Goal: Task Accomplishment & Management: Use online tool/utility

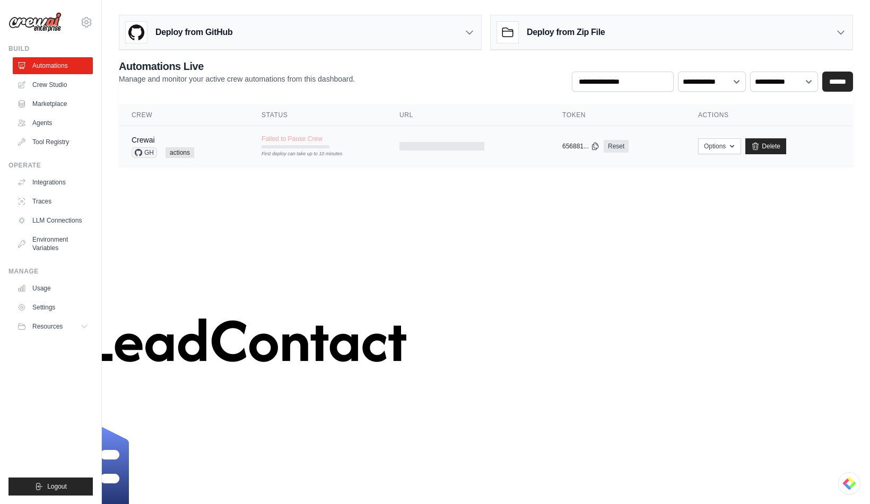
click at [318, 158] on tr "Crewai GH actions Failed to Pause Crew First deploy can take up to 10 minutes c…" at bounding box center [486, 146] width 734 height 41
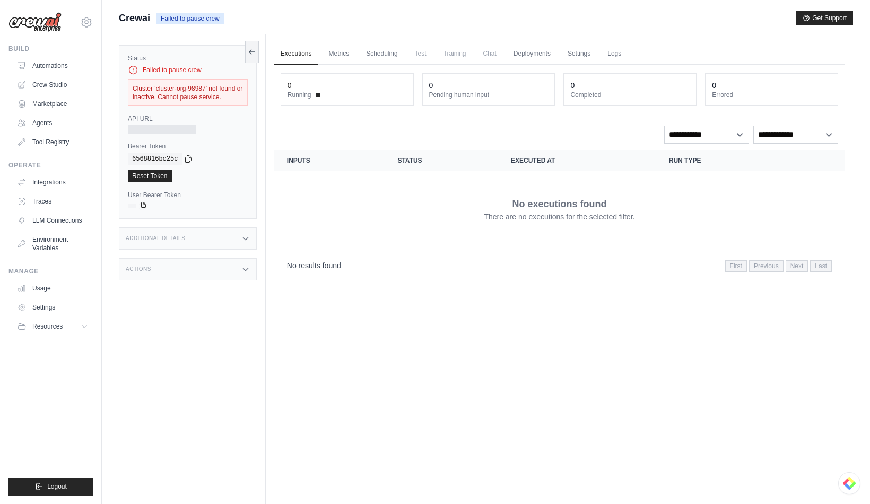
click at [154, 174] on div "copied" at bounding box center [143, 169] width 23 height 13
click at [195, 96] on div "Cluster 'cluster-org-98987' not found or inactive. Cannot pause service." at bounding box center [188, 93] width 120 height 27
click at [64, 66] on link "Automations" at bounding box center [54, 65] width 80 height 17
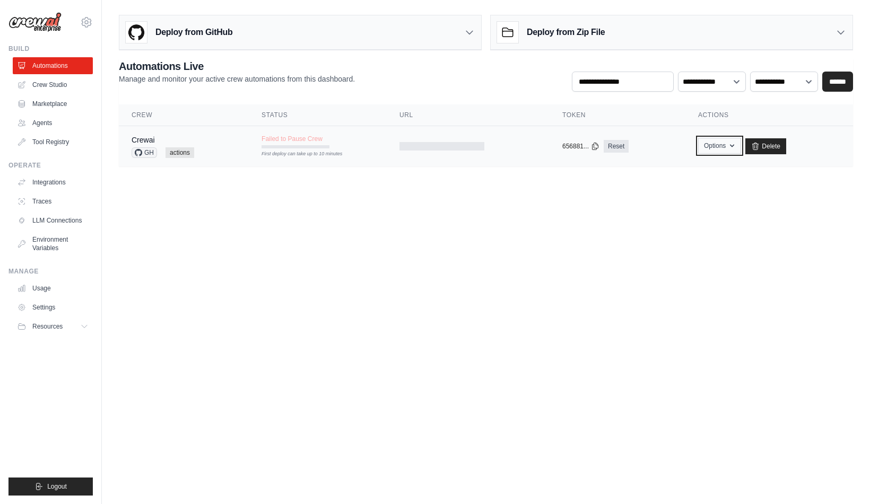
click at [725, 144] on button "Options" at bounding box center [719, 146] width 43 height 16
click at [758, 145] on icon at bounding box center [756, 146] width 6 height 7
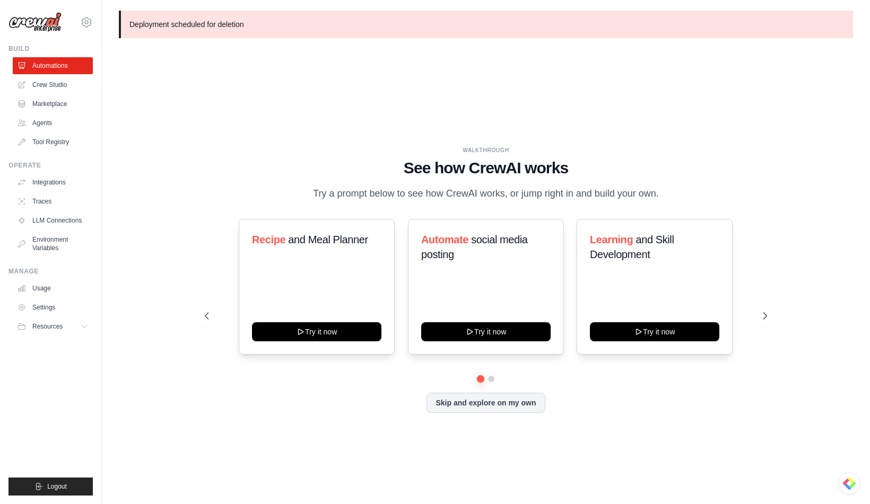
click at [196, 155] on div "WALKTHROUGH See how CrewAI works Try a prompt below to see how CrewAI works, or…" at bounding box center [485, 287] width 587 height 283
click at [462, 404] on button "Skip and explore on my own" at bounding box center [485, 402] width 118 height 20
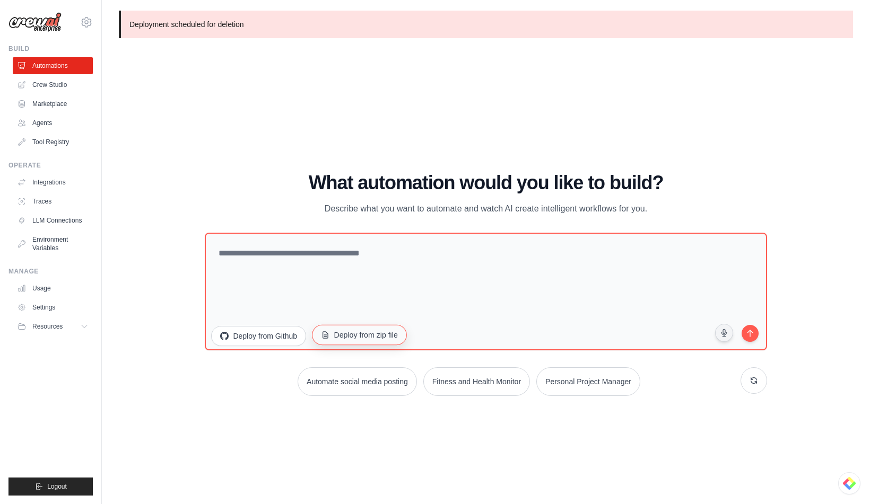
click at [356, 331] on button "Deploy from zip file" at bounding box center [359, 335] width 95 height 20
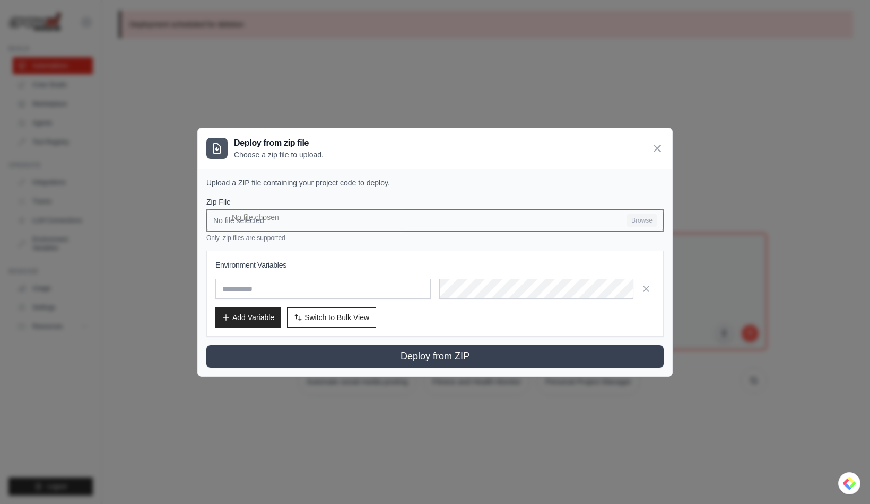
click at [300, 221] on input "No file selected Browse" at bounding box center [434, 220] width 457 height 22
type input "**********"
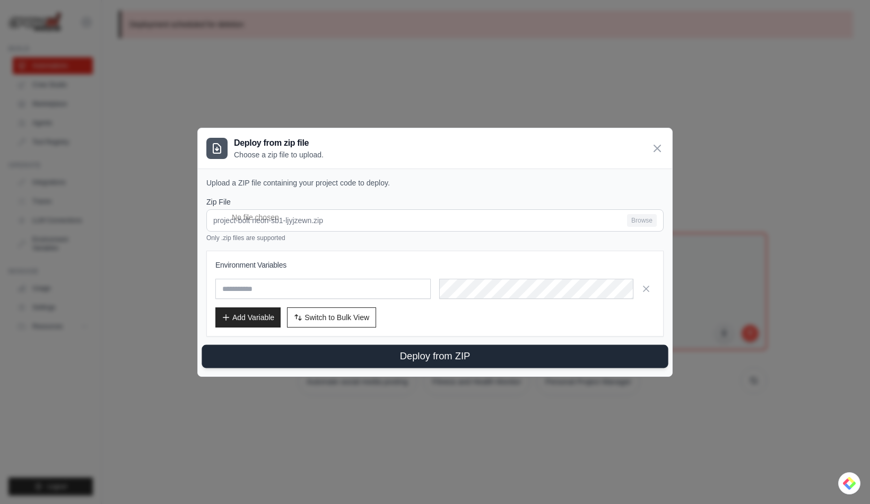
click at [408, 360] on button "Deploy from ZIP" at bounding box center [435, 356] width 466 height 23
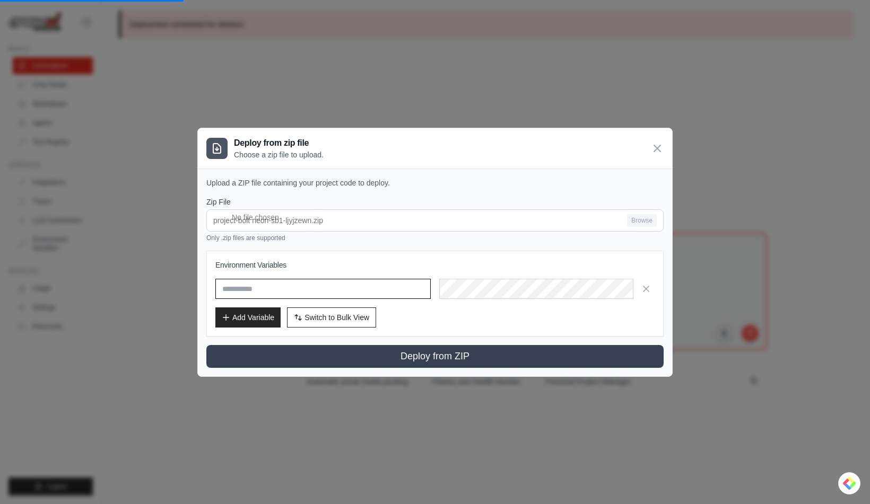
click at [311, 295] on input "text" at bounding box center [322, 289] width 215 height 20
click at [346, 300] on div "Environment Variables Add Variable Switch to Bulk View Switch to Table View" at bounding box center [434, 294] width 439 height 68
click at [643, 288] on icon "button" at bounding box center [646, 288] width 11 height 11
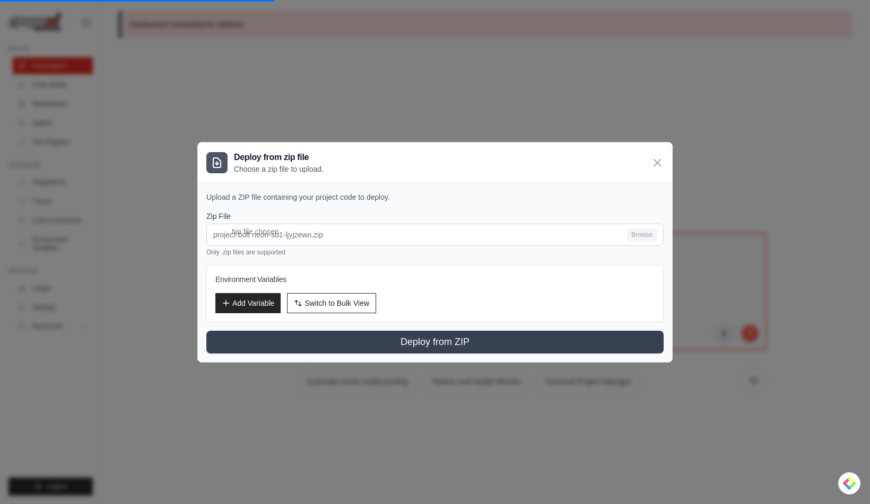
click at [561, 355] on div "Upload a ZIP file containing your project code to deploy. Zip File project-bolt…" at bounding box center [435, 272] width 474 height 179
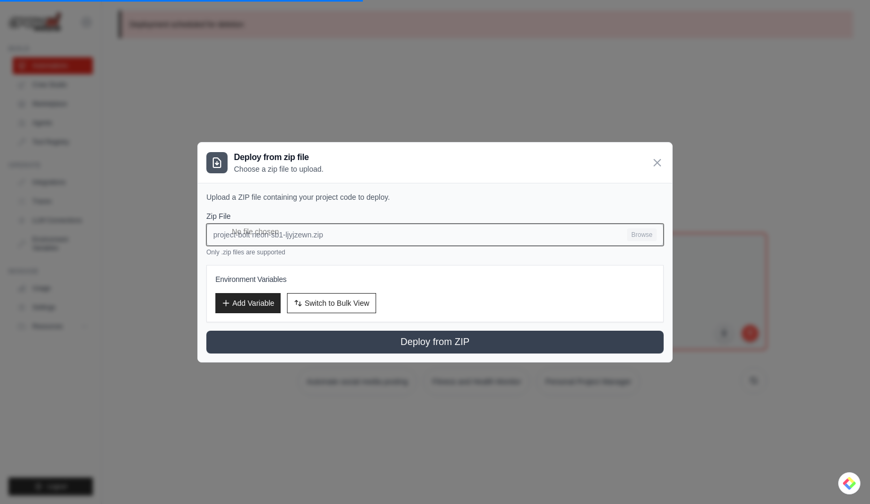
click at [633, 234] on input "project-bolt neon-sb1-ljyjzewn.zip Browse" at bounding box center [434, 235] width 457 height 22
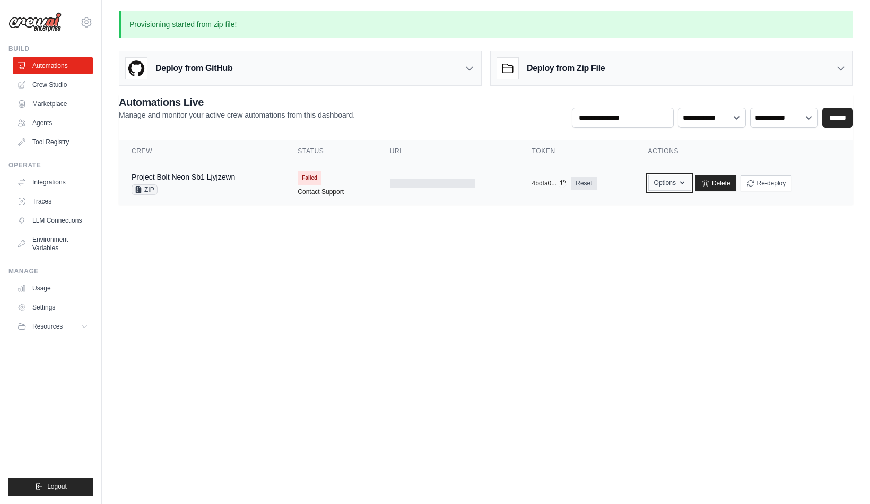
click at [668, 190] on button "Options" at bounding box center [669, 183] width 43 height 16
click at [666, 184] on button "Options" at bounding box center [669, 183] width 43 height 16
click at [270, 190] on div "Project Bolt Neon Sb1 Ljyjzewn ZIP" at bounding box center [202, 183] width 141 height 23
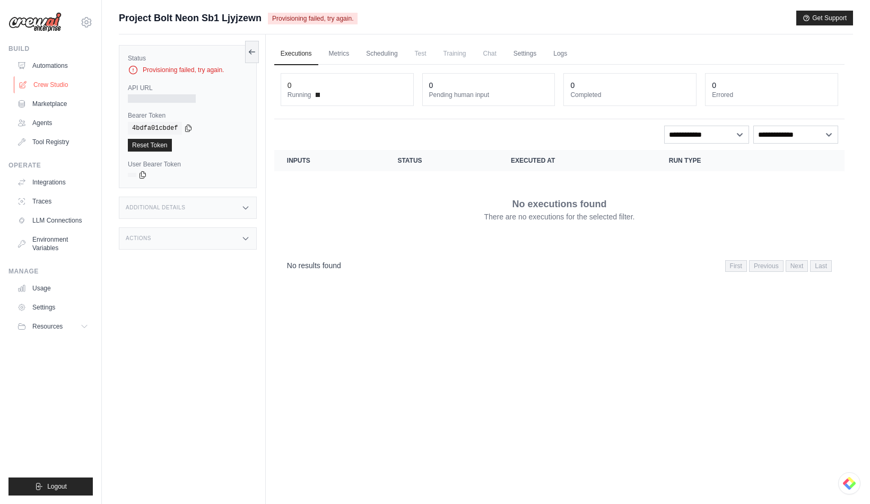
click at [58, 86] on link "Crew Studio" at bounding box center [54, 84] width 80 height 17
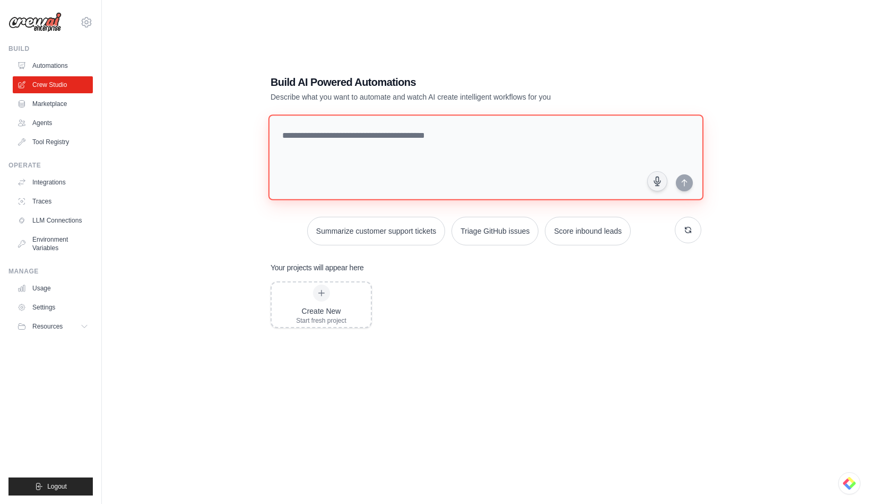
click at [334, 162] on textarea at bounding box center [485, 158] width 435 height 86
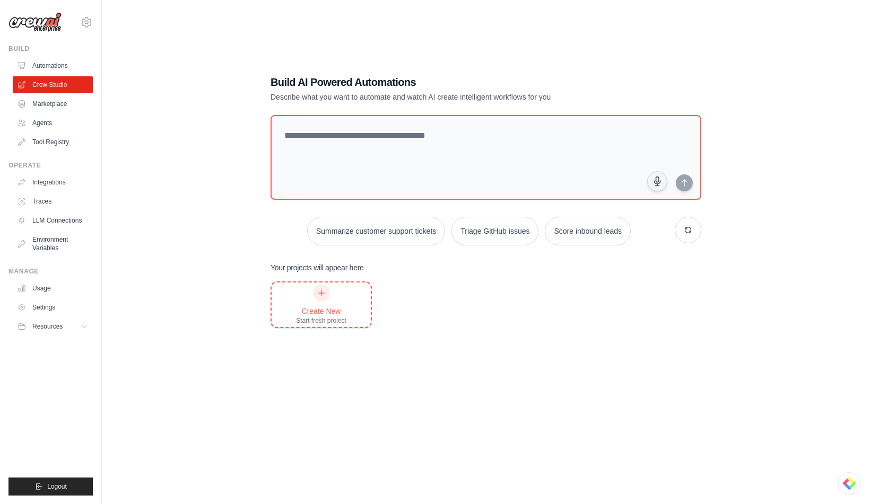
click at [313, 297] on div at bounding box center [321, 293] width 17 height 17
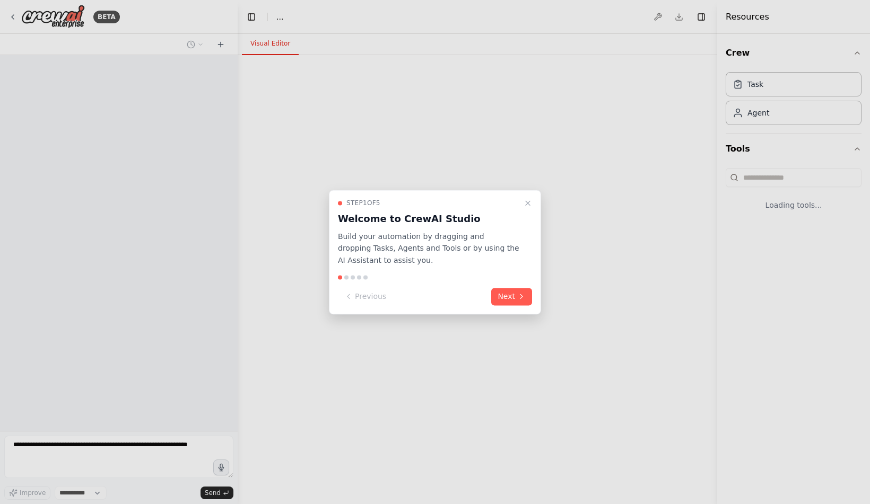
select select "****"
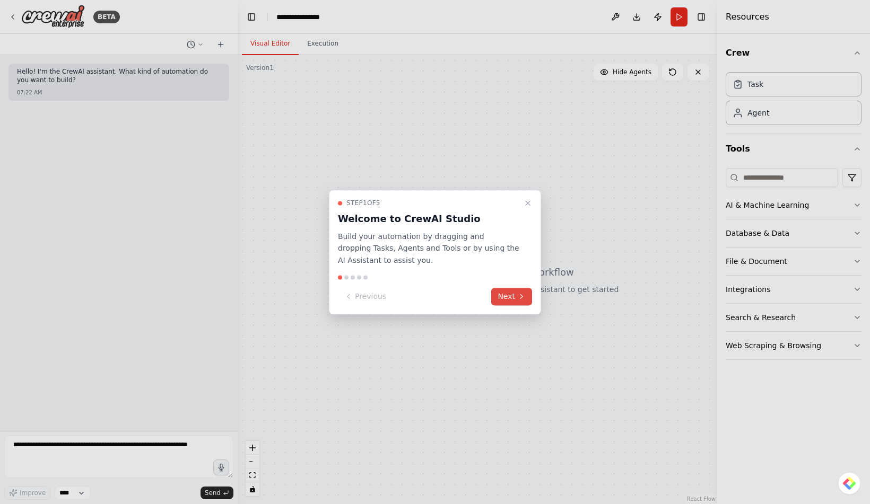
click at [514, 291] on button "Next" at bounding box center [511, 297] width 41 height 18
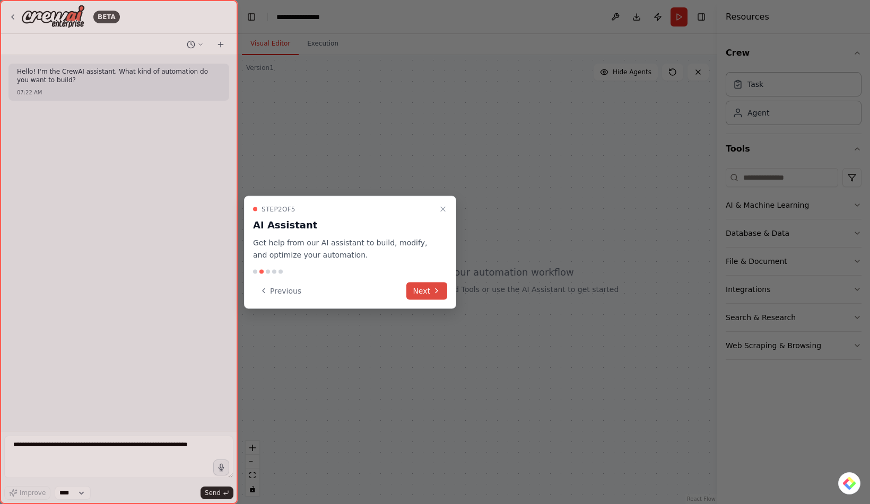
click at [431, 294] on button "Next" at bounding box center [426, 291] width 41 height 18
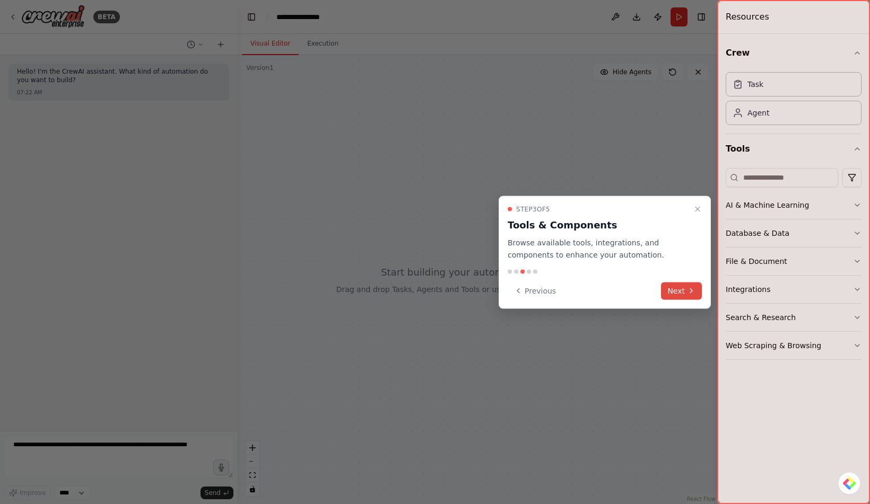
click at [679, 290] on button "Next" at bounding box center [681, 291] width 41 height 18
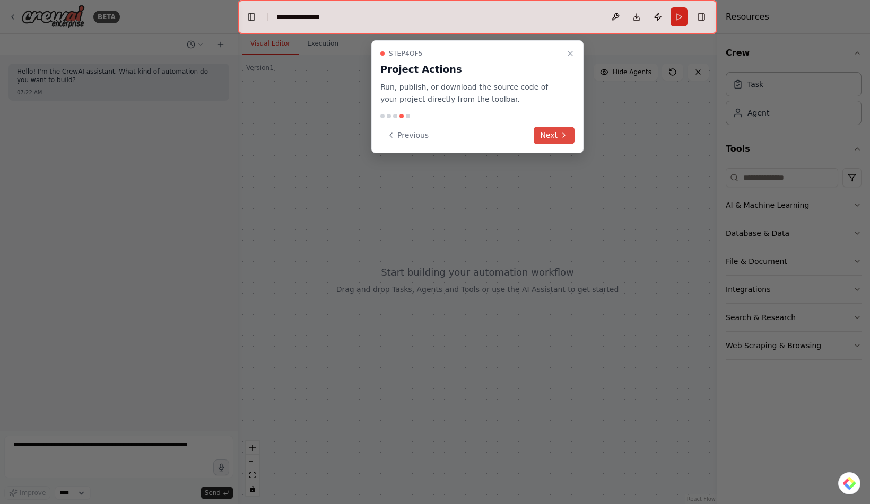
click at [548, 129] on button "Next" at bounding box center [554, 136] width 41 height 18
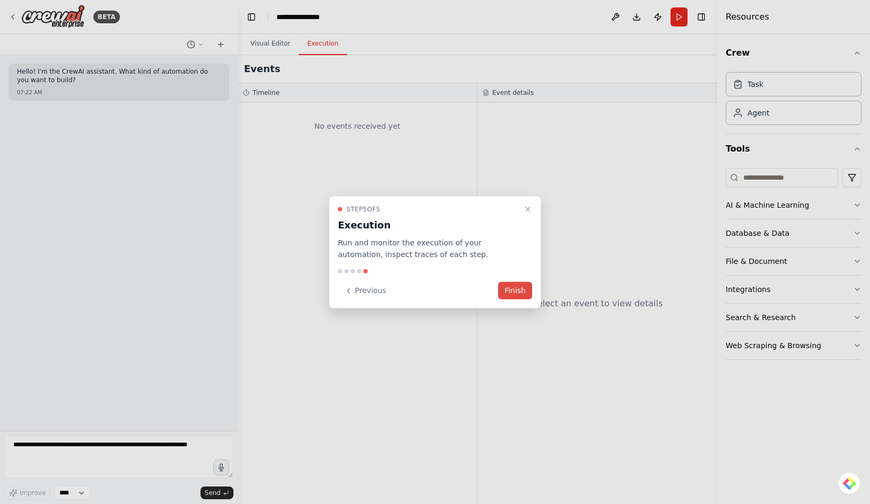
click at [514, 290] on button "Finish" at bounding box center [515, 291] width 34 height 18
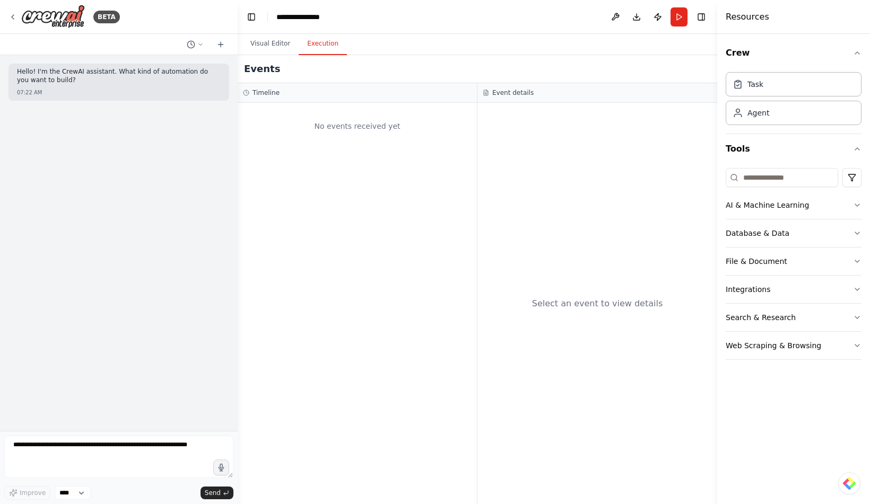
click at [310, 54] on button "Execution" at bounding box center [323, 44] width 48 height 22
click at [242, 54] on button "Visual Editor" at bounding box center [270, 44] width 57 height 22
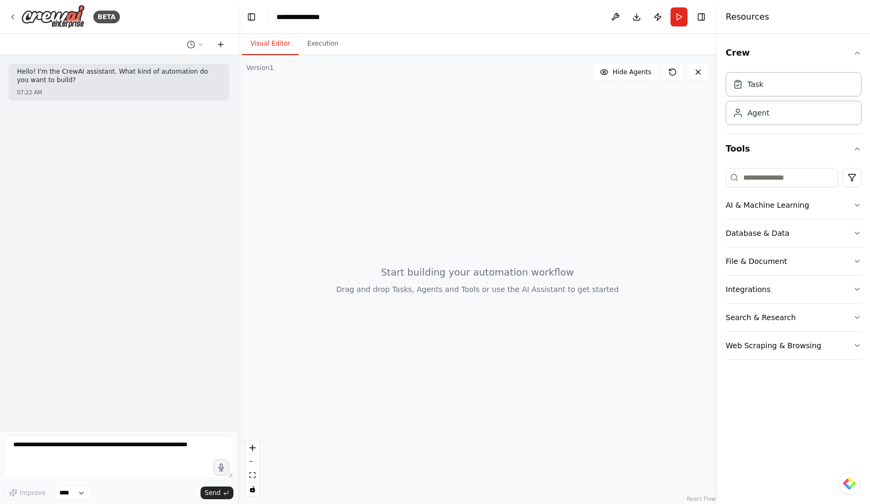
click at [217, 45] on icon at bounding box center [220, 44] width 8 height 8
click at [127, 90] on div "07:22 AM" at bounding box center [119, 93] width 204 height 8
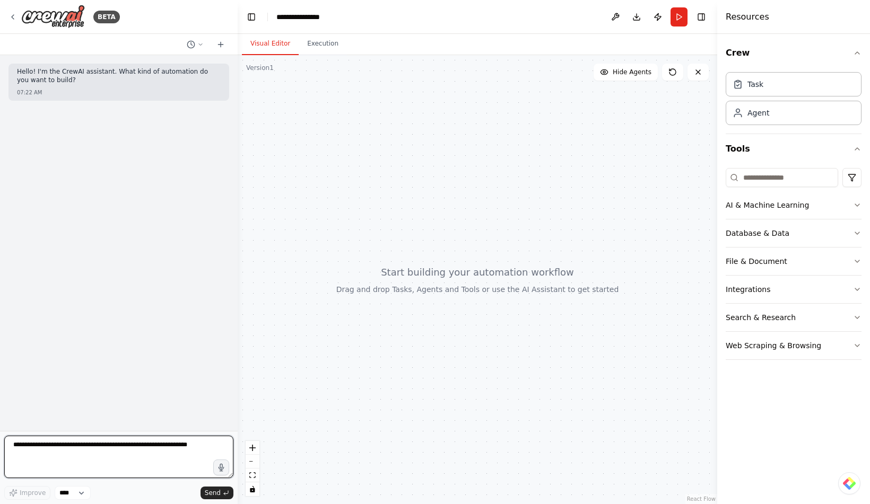
click at [126, 448] on textarea at bounding box center [118, 457] width 229 height 42
click at [83, 492] on select "****" at bounding box center [73, 493] width 36 height 14
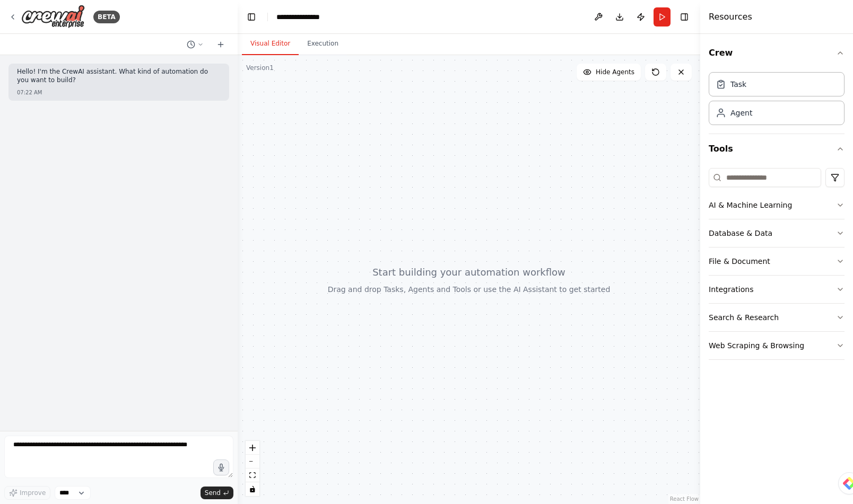
click at [530, 216] on div at bounding box center [469, 279] width 462 height 449
click at [766, 94] on div "Task" at bounding box center [777, 84] width 136 height 24
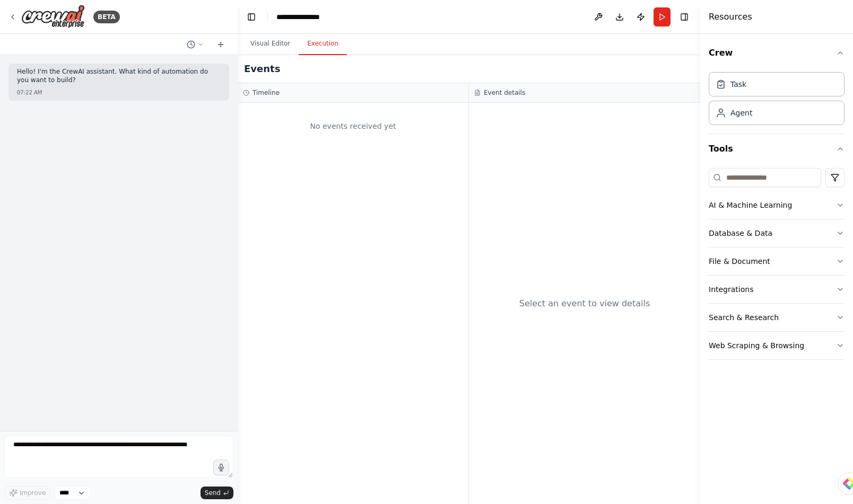
click at [315, 53] on button "Execution" at bounding box center [323, 44] width 48 height 22
click at [248, 56] on div "Events" at bounding box center [469, 69] width 462 height 28
click at [273, 41] on button "Visual Editor" at bounding box center [270, 44] width 57 height 22
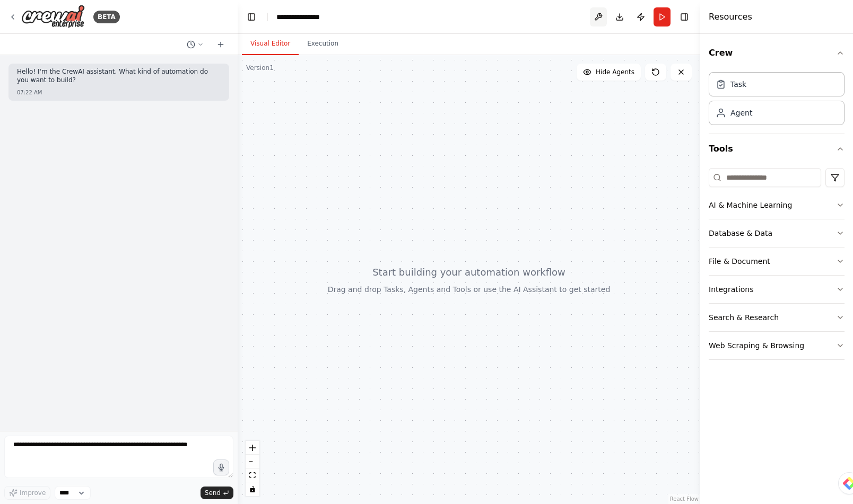
click at [598, 18] on button at bounding box center [598, 16] width 17 height 19
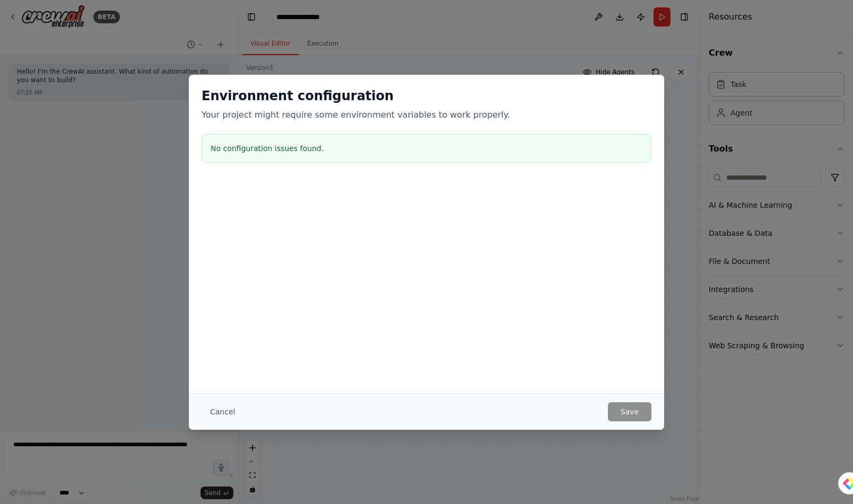
click at [512, 20] on div "Environment configuration Your project might require some environment variables…" at bounding box center [426, 252] width 853 height 504
click at [225, 412] on button "Cancel" at bounding box center [223, 412] width 42 height 19
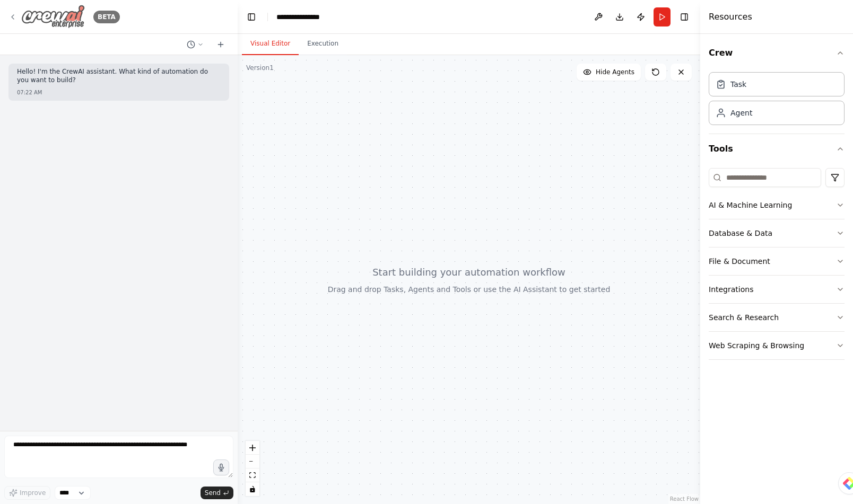
click at [15, 21] on div "BETA" at bounding box center [63, 17] width 111 height 24
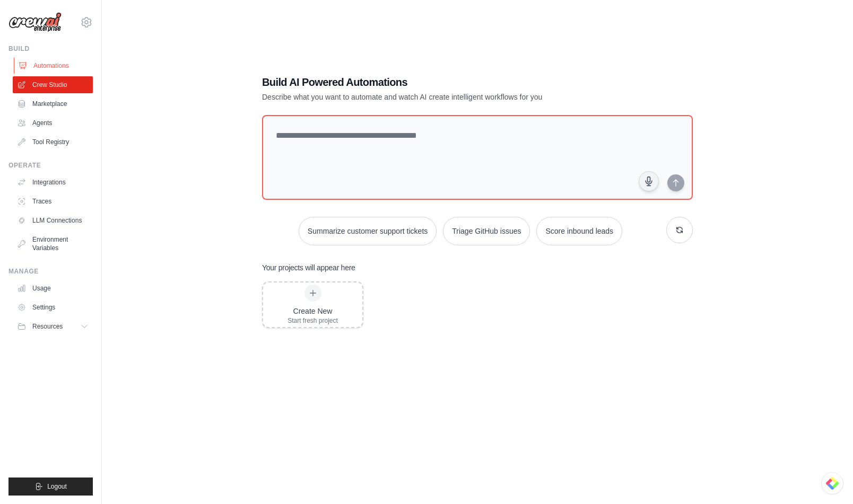
click at [65, 68] on link "Automations" at bounding box center [54, 65] width 80 height 17
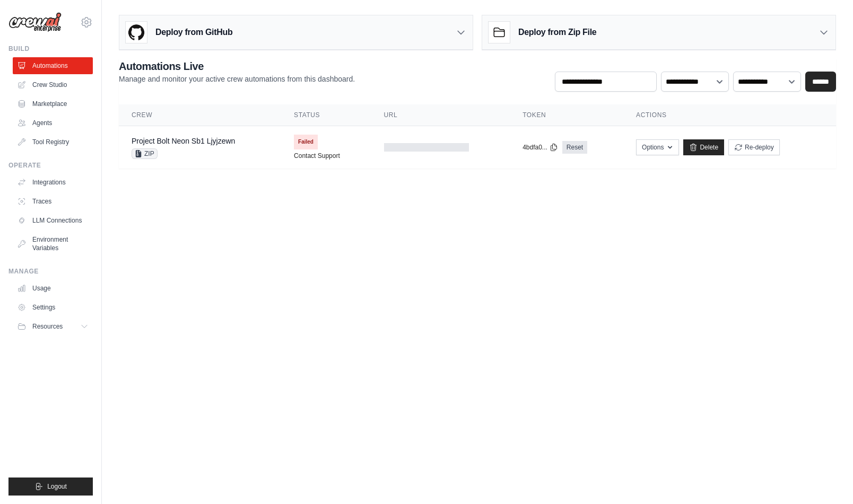
click at [570, 33] on h3 "Deploy from Zip File" at bounding box center [557, 32] width 78 height 13
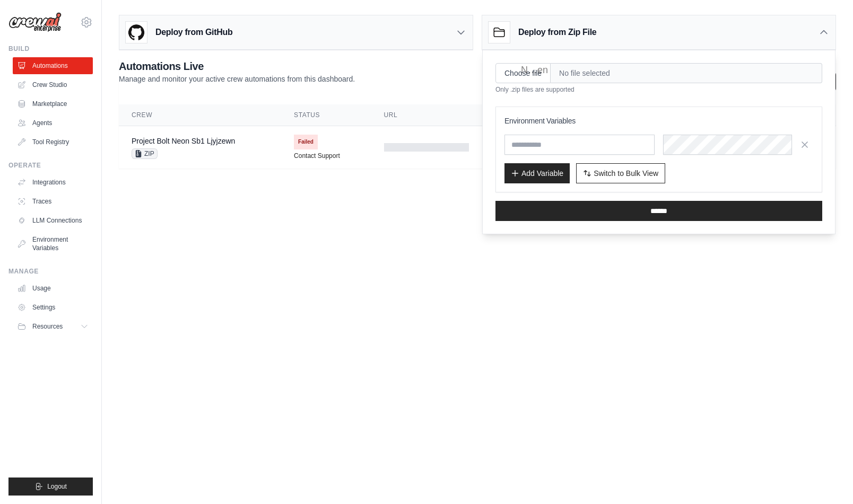
click at [617, 74] on span "No file selected" at bounding box center [687, 73] width 272 height 20
click at [812, 74] on span "No file selected" at bounding box center [687, 73] width 272 height 20
click at [533, 73] on input "Choose file" at bounding box center [522, 73] width 55 height 20
type input "**********"
click at [806, 146] on icon "button" at bounding box center [804, 144] width 11 height 11
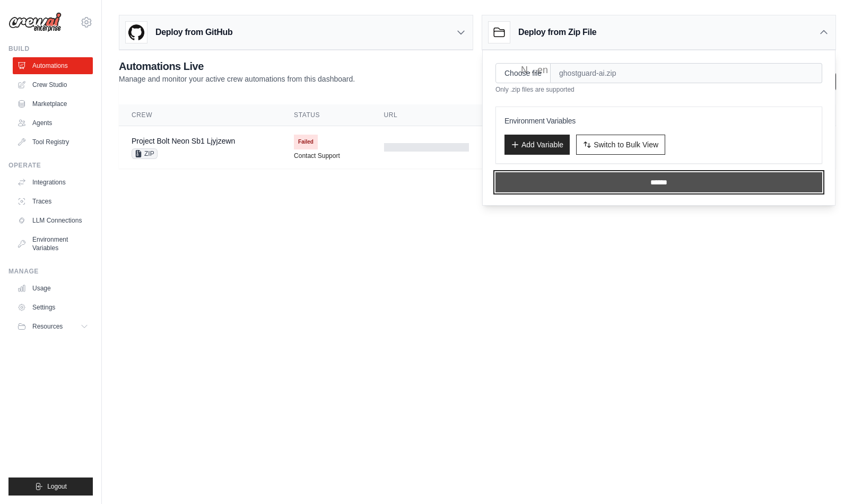
click at [630, 182] on input "******" at bounding box center [658, 182] width 327 height 20
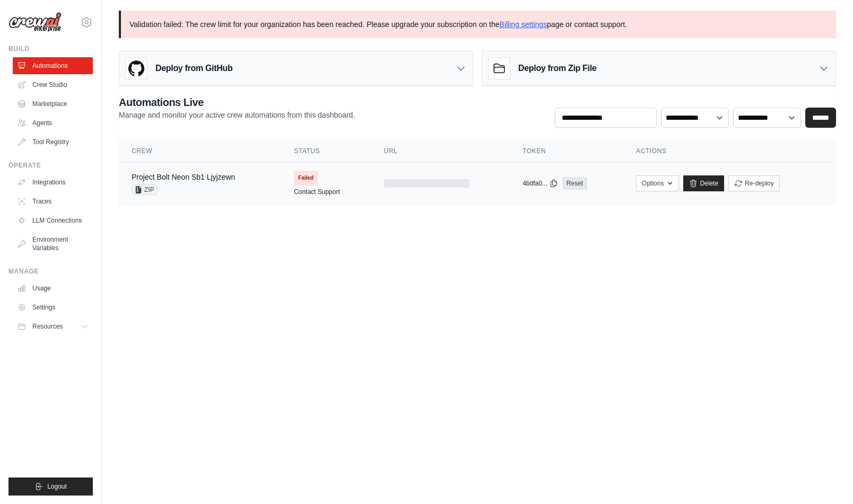
click at [246, 188] on div "Project Bolt Neon Sb1 Ljyjzewn ZIP" at bounding box center [200, 183] width 137 height 23
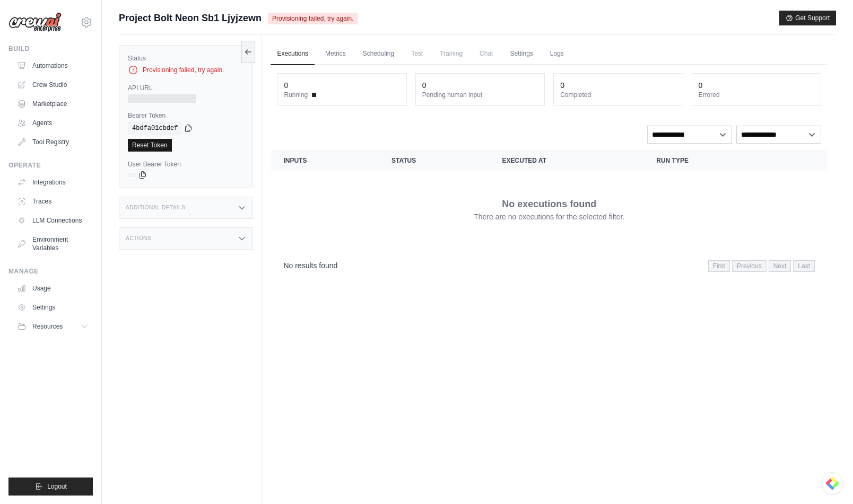
click at [139, 146] on link "Reset Token" at bounding box center [150, 145] width 44 height 13
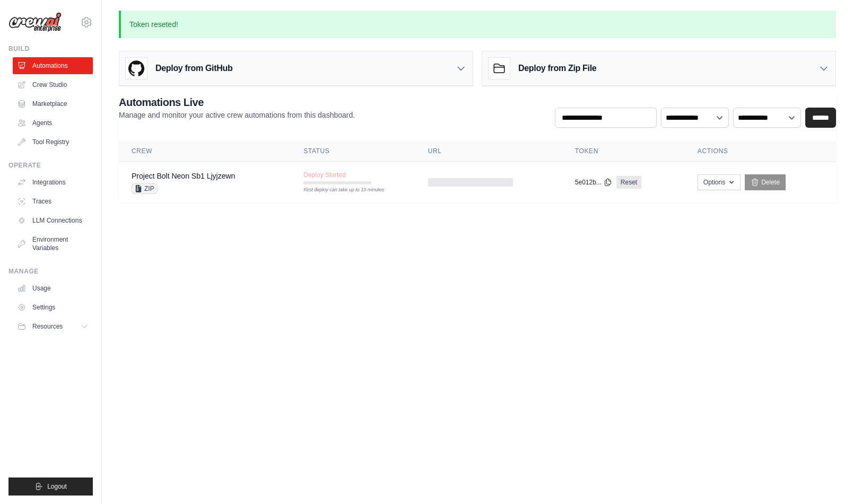
click at [209, 75] on div "Deploy from GitHub" at bounding box center [179, 68] width 107 height 21
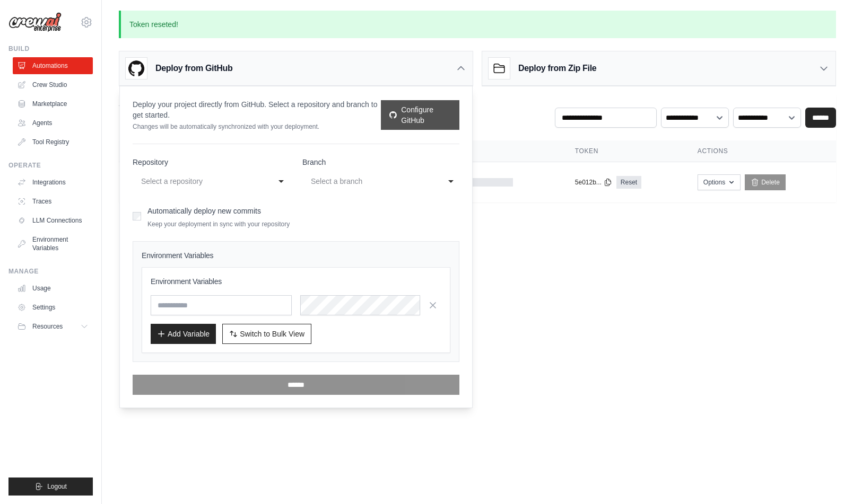
click at [408, 127] on link "Configure GitHub" at bounding box center [420, 115] width 78 height 30
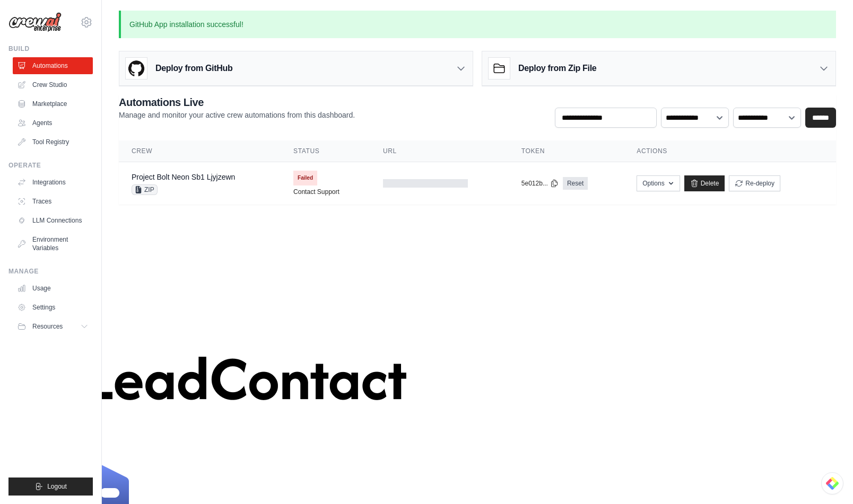
click at [241, 67] on div "Deploy from GitHub" at bounding box center [295, 68] width 353 height 34
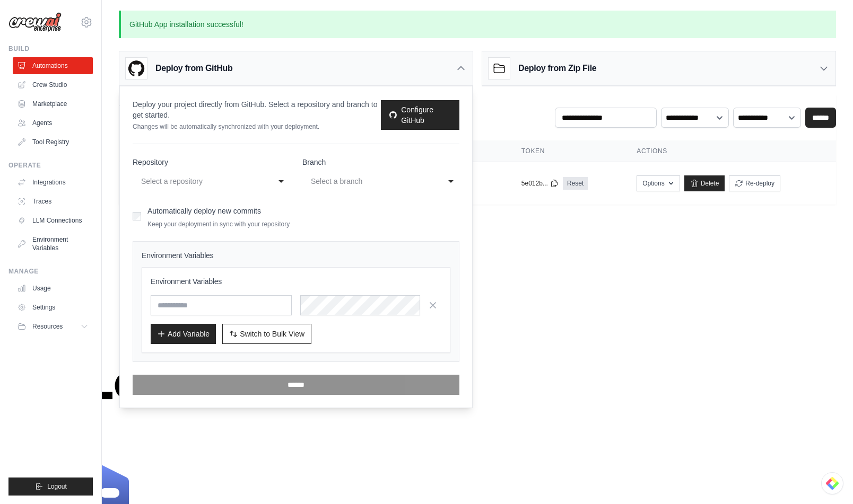
click at [221, 177] on div "Select a repository" at bounding box center [200, 181] width 119 height 13
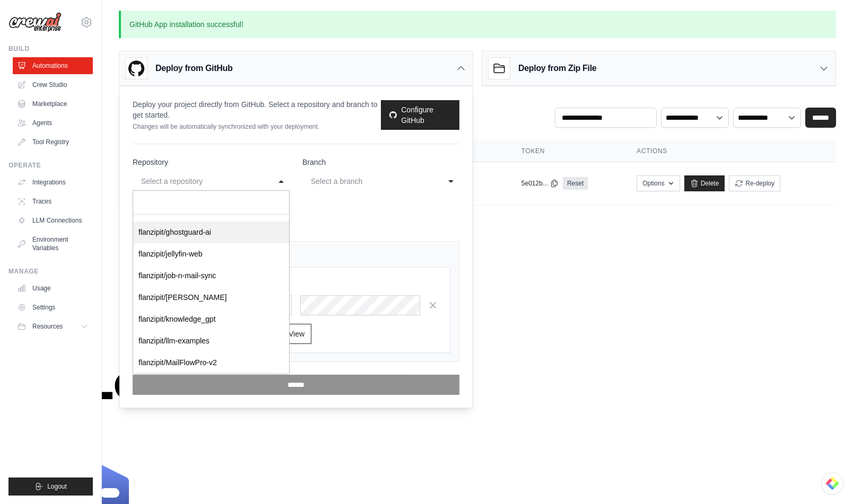
scroll to position [430, 0]
select select "**********"
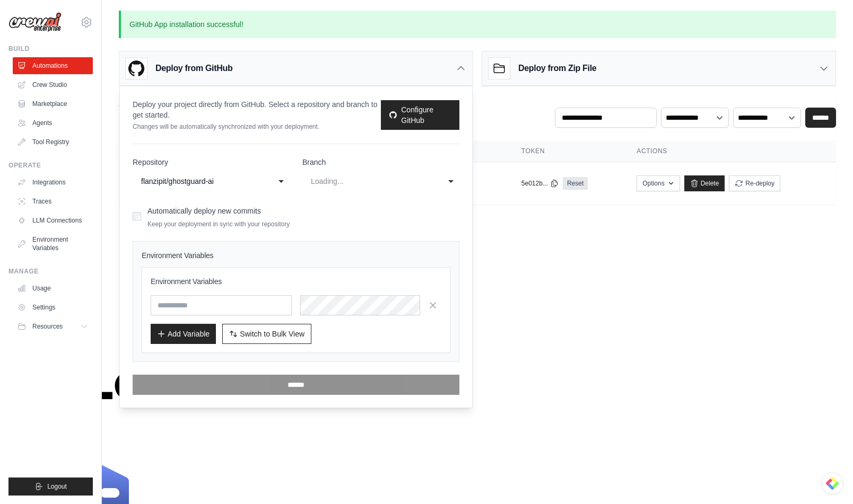
select select "****"
click at [344, 185] on div "main" at bounding box center [370, 181] width 119 height 13
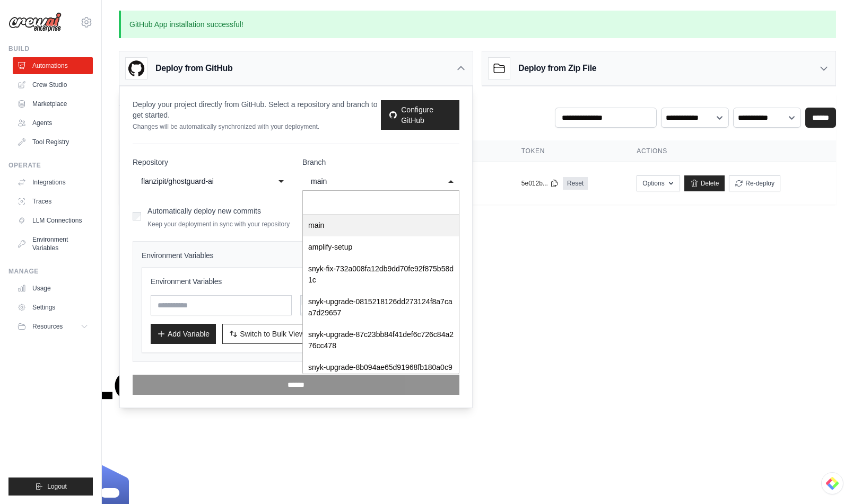
click at [354, 146] on div "**********" at bounding box center [296, 269] width 327 height 251
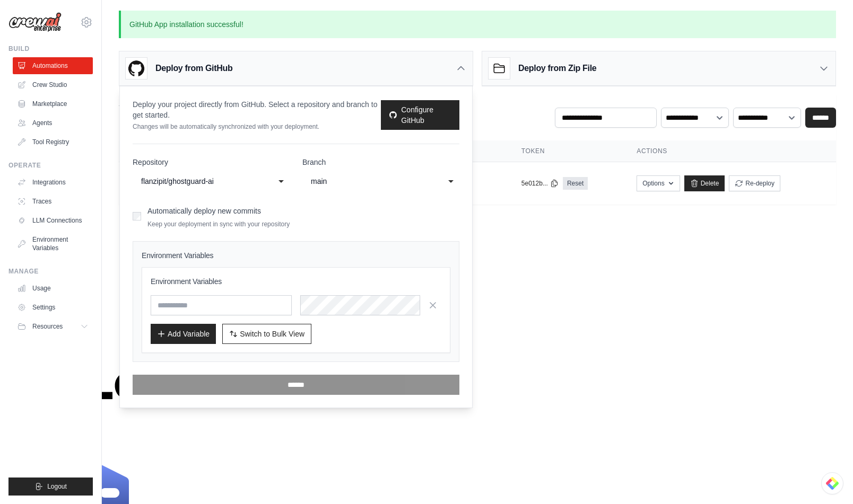
click at [365, 185] on div "main" at bounding box center [370, 181] width 119 height 13
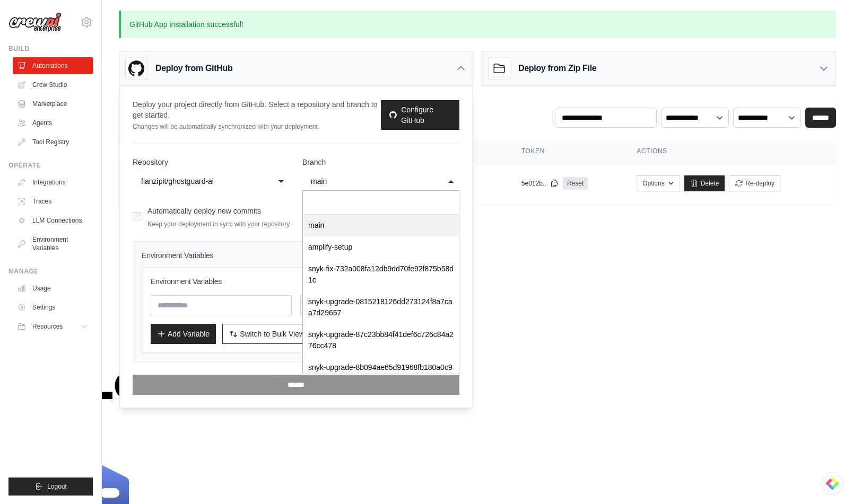
click at [373, 224] on form "**********" at bounding box center [296, 276] width 327 height 238
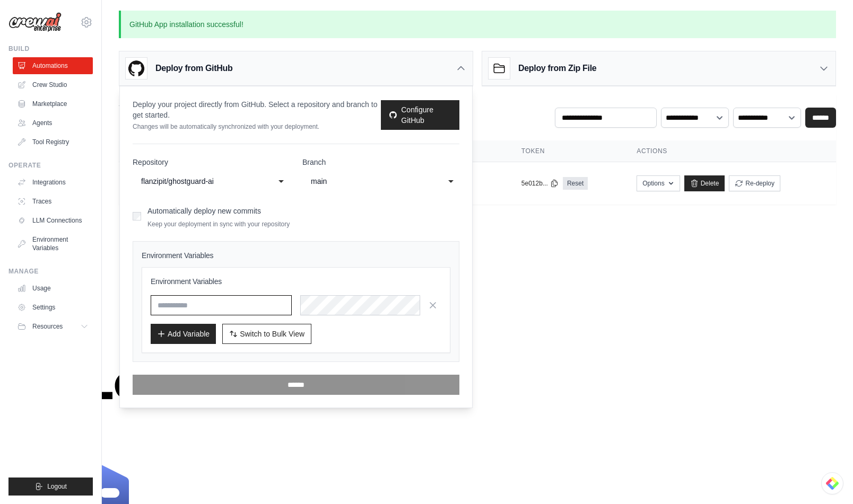
click at [186, 305] on input "text" at bounding box center [221, 305] width 141 height 20
click at [125, 215] on div "**********" at bounding box center [296, 246] width 352 height 321
click at [433, 306] on icon "button" at bounding box center [432, 305] width 11 height 11
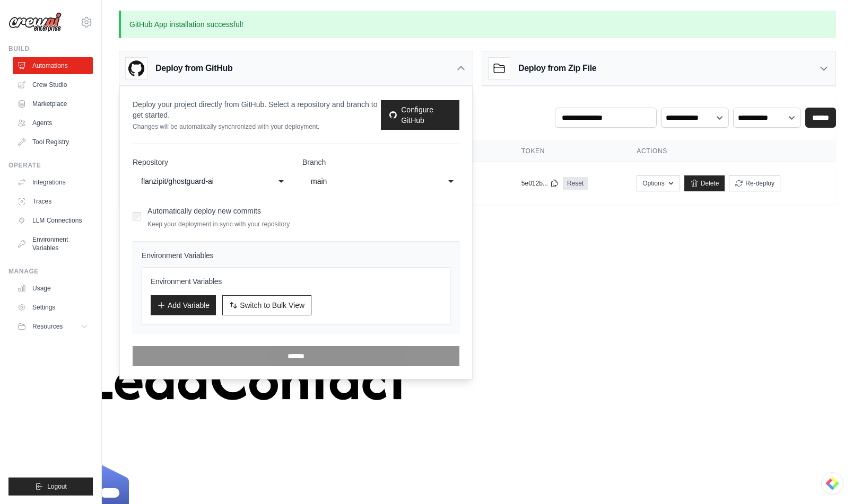
click at [176, 288] on div "Environment Variables Add Variable Switch to Bulk View Switch to Table View" at bounding box center [296, 295] width 291 height 39
click at [183, 300] on button "Add Variable" at bounding box center [183, 305] width 65 height 20
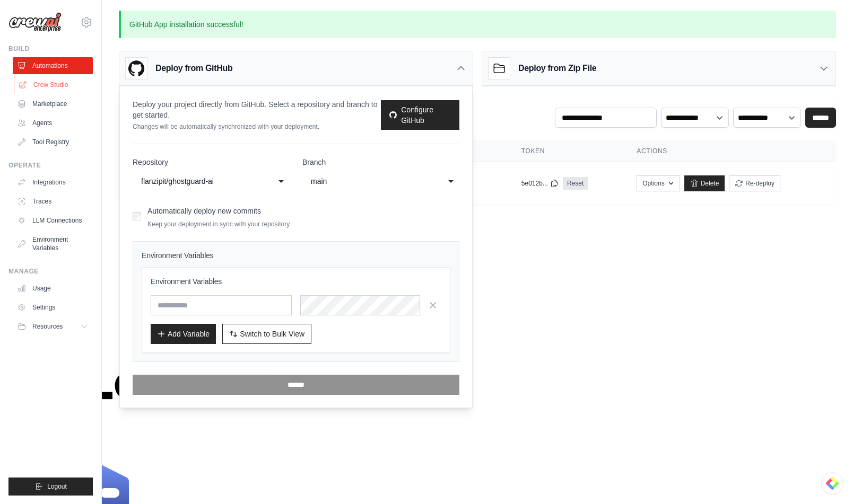
click at [47, 80] on link "Crew Studio" at bounding box center [54, 84] width 80 height 17
